Goal: Navigation & Orientation: Find specific page/section

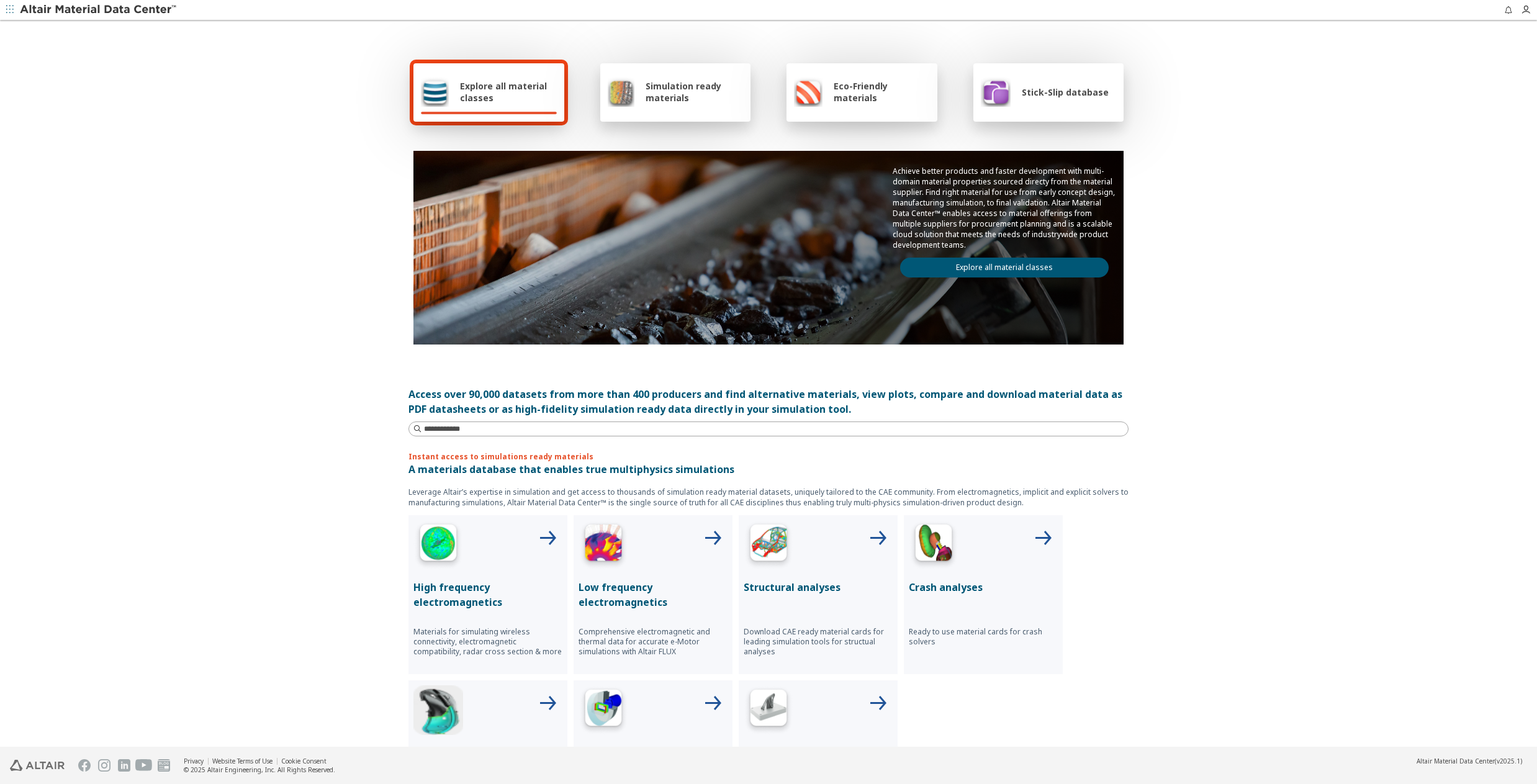
click at [475, 103] on span "Explore all material classes" at bounding box center [508, 92] width 97 height 23
click at [1008, 266] on link "Explore all material classes" at bounding box center [1003, 267] width 209 height 19
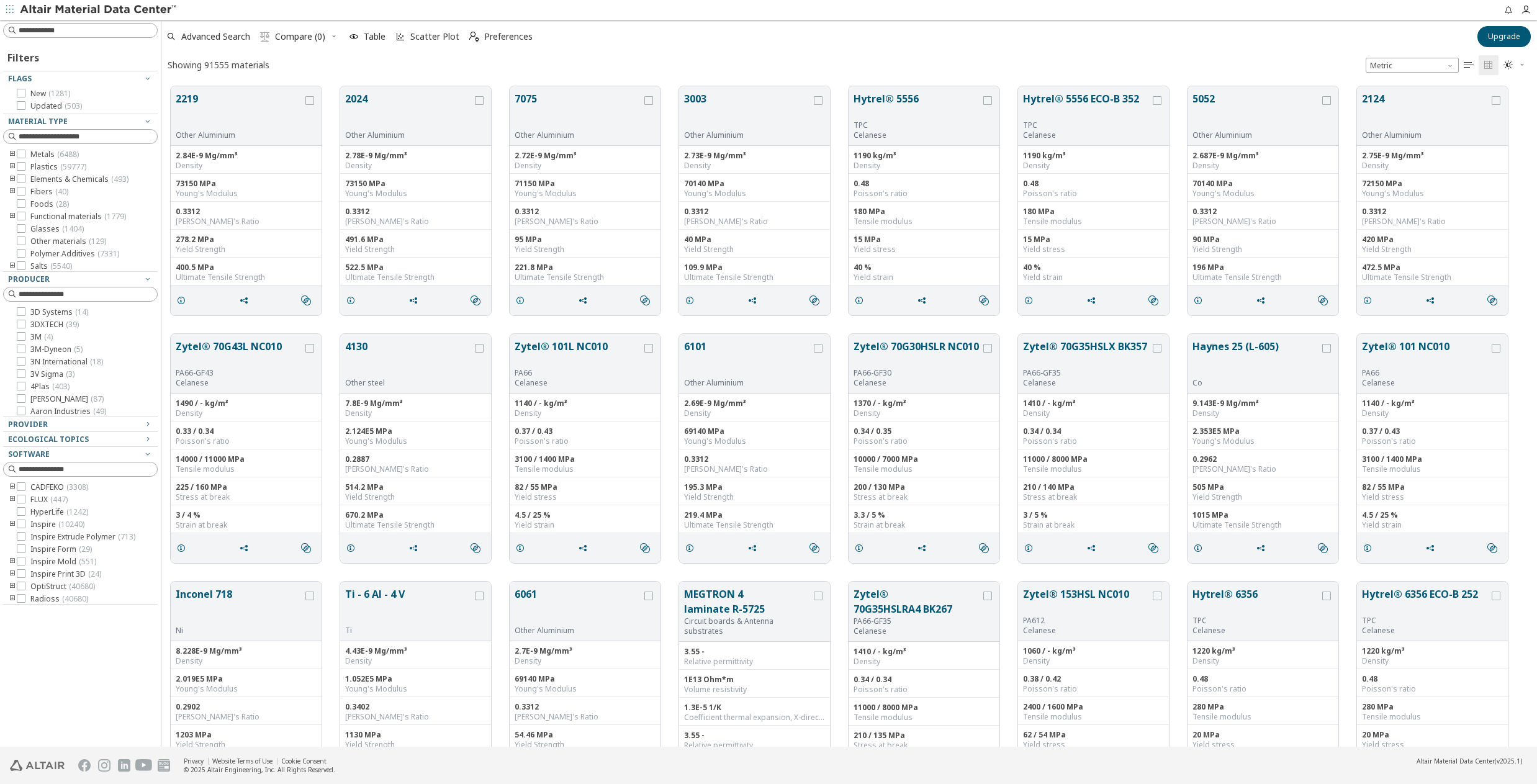
scroll to position [661, 1366]
click at [1494, 37] on span "Upgrade" at bounding box center [1503, 37] width 32 height 10
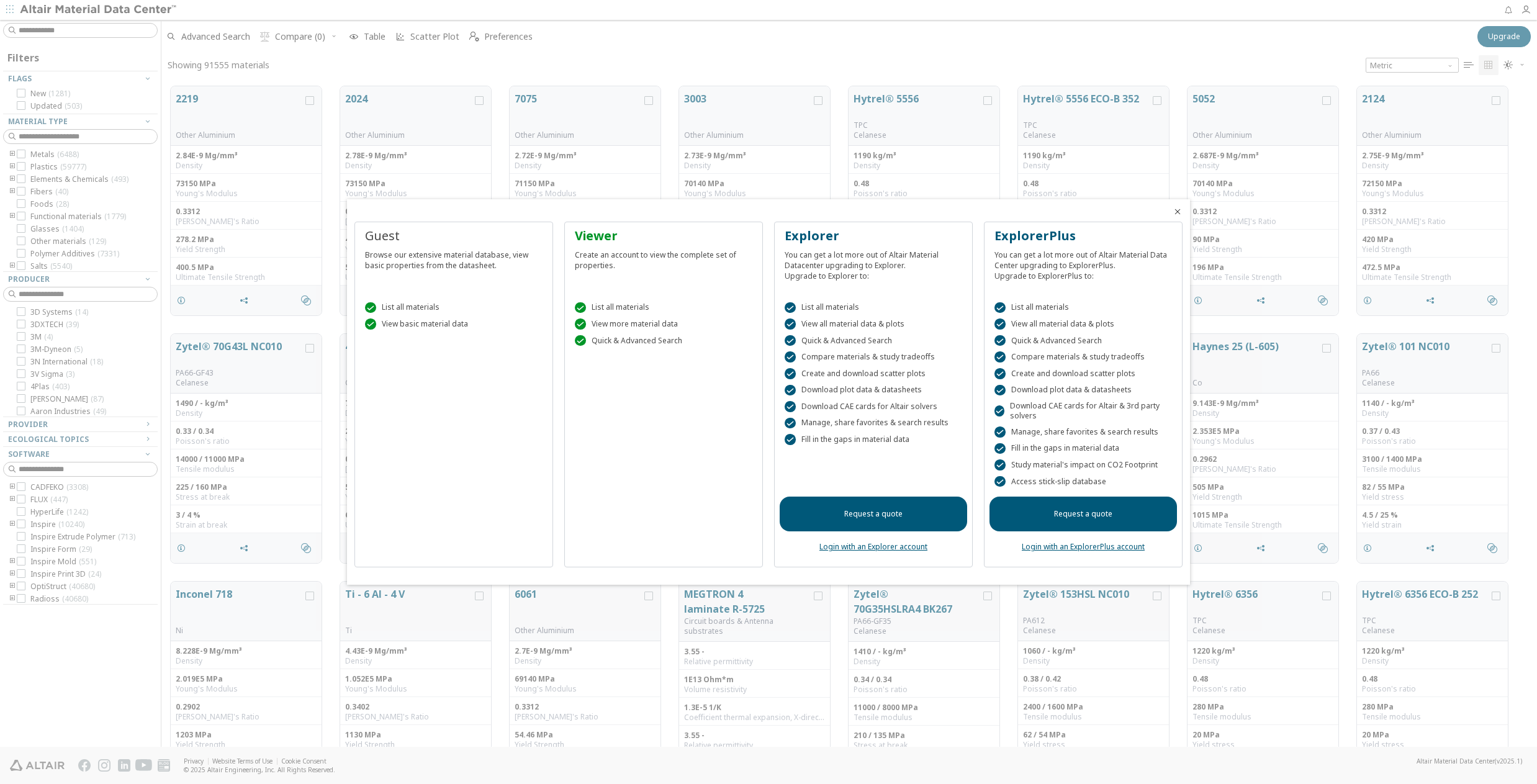
click at [1175, 212] on icon "Close" at bounding box center [1177, 212] width 10 height 10
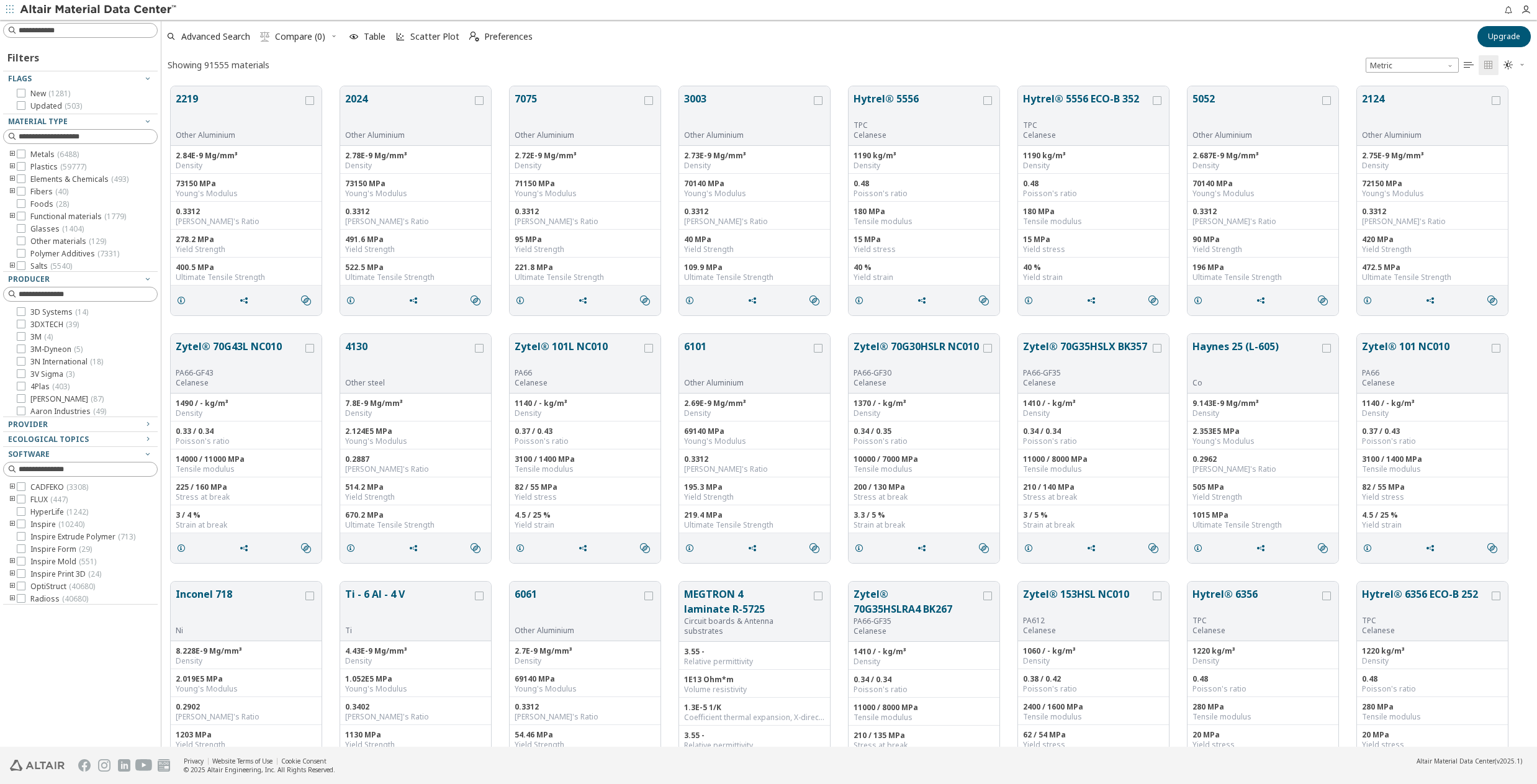
click at [77, 659] on div "Filters Flags New ( 1281 ) Updated ( 503 ) Material Type Metals ( 6488 ) Plasti…" at bounding box center [81, 382] width 161 height 727
click at [84, 666] on div "Filters Flags New ( 1281 ) Updated ( 503 ) Material Type Metals ( 6488 ) Plasti…" at bounding box center [81, 382] width 161 height 727
